Goal: Transaction & Acquisition: Subscribe to service/newsletter

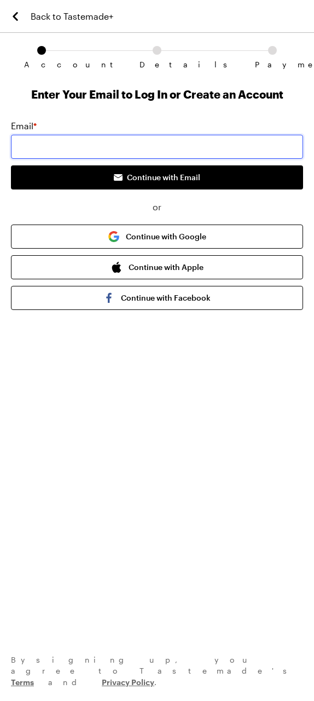
click at [47, 144] on input "email" at bounding box center [157, 147] width 293 height 24
type input "[EMAIL_ADDRESS][DOMAIN_NAME]"
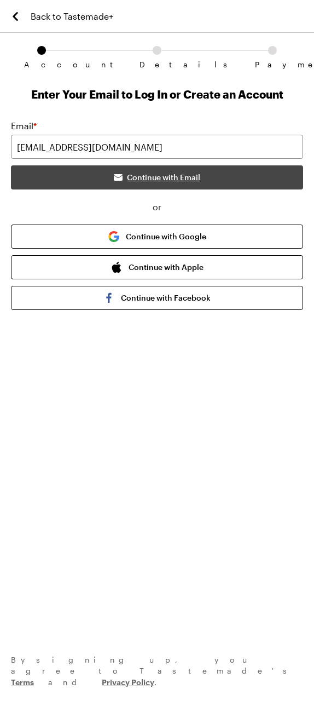
click at [160, 177] on span "Continue with Email" at bounding box center [163, 177] width 73 height 11
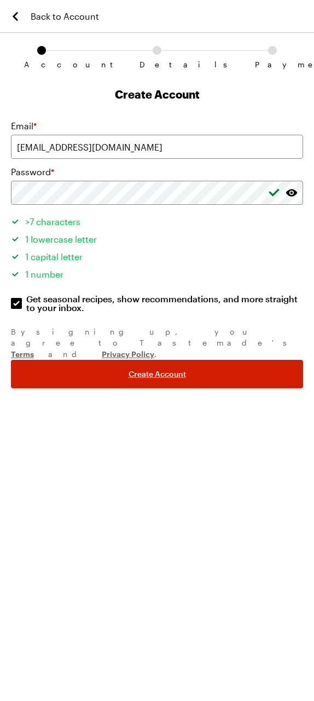
click at [157, 369] on span "Create Account" at bounding box center [158, 374] width 58 height 11
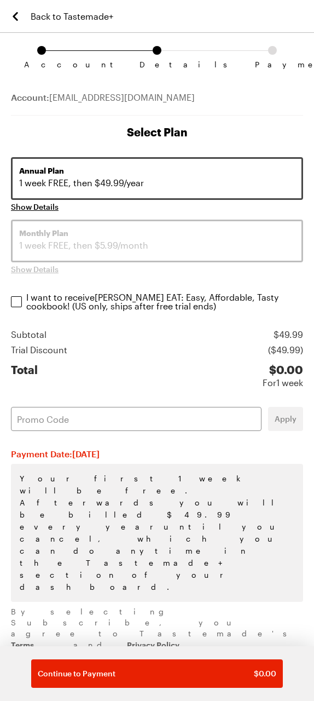
click at [15, 14] on icon "Back to Tastemade+" at bounding box center [15, 16] width 13 height 13
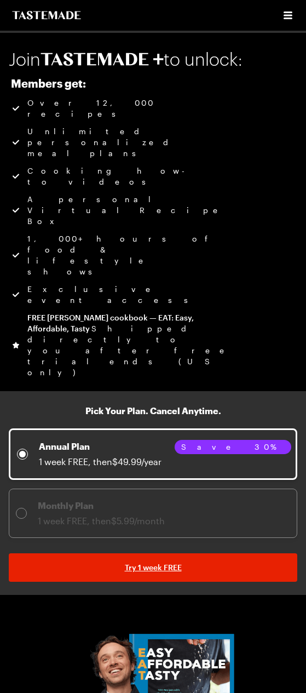
click at [103, 103] on li "Over 12,000 recipes" at bounding box center [123, 109] width 224 height 22
click at [147, 127] on ul "Over 12,000 recipes Unlimited personalized meal plans Cooking how-to videos A p…" at bounding box center [123, 238] width 224 height 280
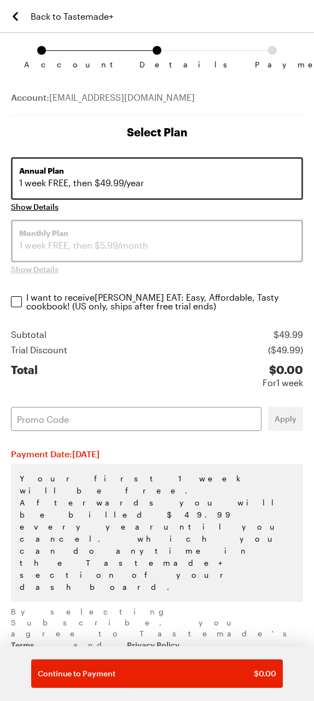
click at [212, 111] on div "Account: [EMAIL_ADDRESS][DOMAIN_NAME]" at bounding box center [157, 97] width 293 height 38
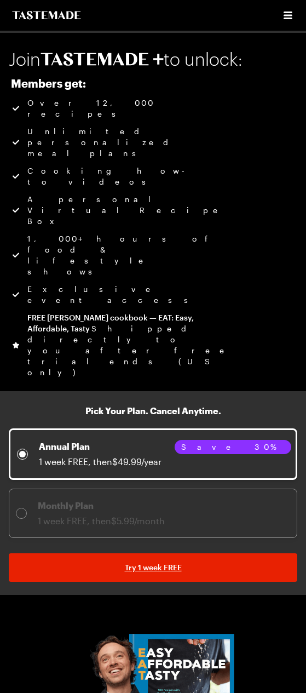
click at [151, 404] on div "Pick Your Plan. Cancel Anytime. Annual Plan 1 week FREE, then $49.99/year Save …" at bounding box center [153, 471] width 289 height 134
click at [164, 312] on div "FREE [PERSON_NAME] cookbook — EAT: Easy, Affordable, Tasty Shipped directly to …" at bounding box center [130, 345] width 207 height 66
drag, startPoint x: 168, startPoint y: 199, endPoint x: 165, endPoint y: 185, distance: 15.0
click at [168, 198] on ul "Over 12,000 recipes Unlimited personalized meal plans Cooking how-to videos A p…" at bounding box center [123, 238] width 224 height 280
click at [165, 184] on ul "Over 12,000 recipes Unlimited personalized meal plans Cooking how-to videos A p…" at bounding box center [123, 238] width 224 height 280
